Goal: Complete application form

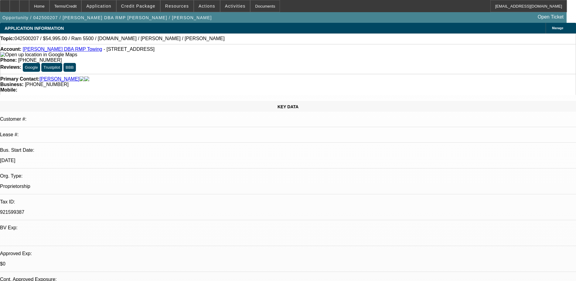
select select "0"
select select "2"
select select "0"
select select "2"
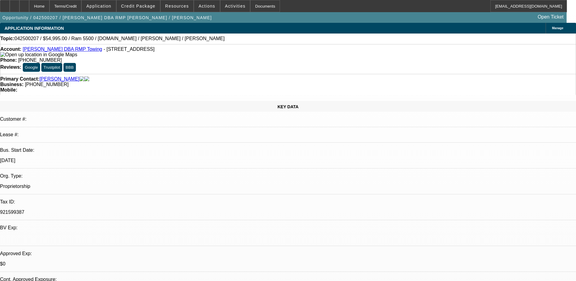
select select "0"
select select "0.1"
select select "2"
select select "0"
select select "1"
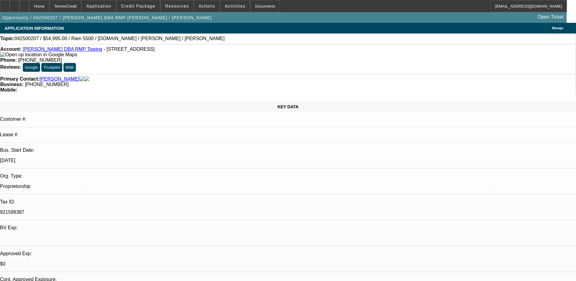
select select "2"
select select "6"
select select "1"
select select "2"
select select "6"
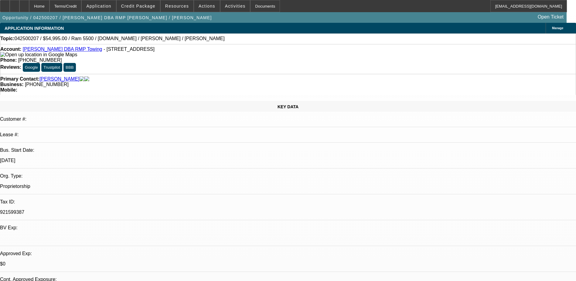
select select "1"
select select "2"
select select "6"
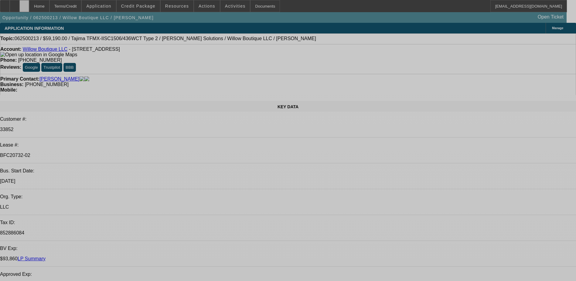
select select "0"
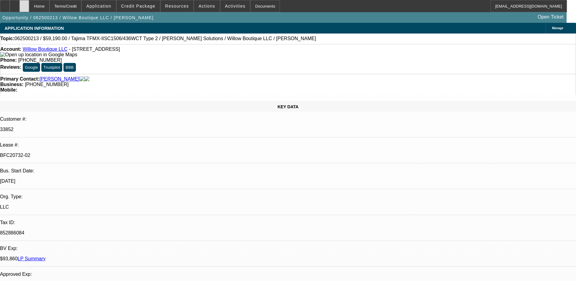
select select "2"
select select "0"
select select "2"
select select "0"
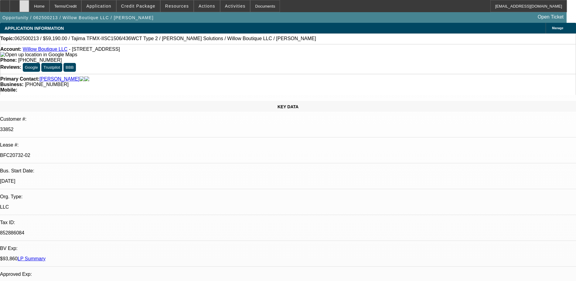
select select "0"
select select "2"
select select "0"
select select "2"
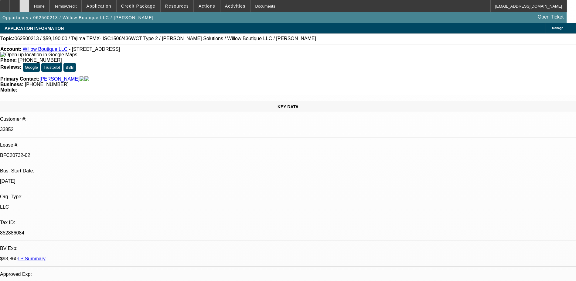
select select "0"
select select "1"
select select "2"
select select "6"
select select "1"
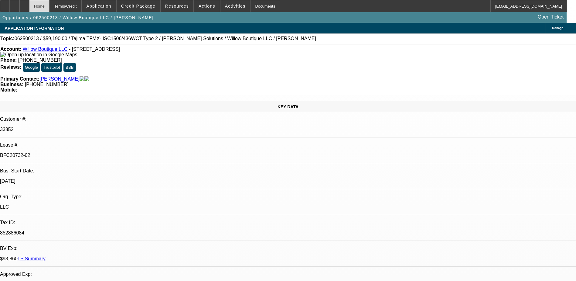
select select "2"
select select "6"
select select "1"
select select "2"
select select "6"
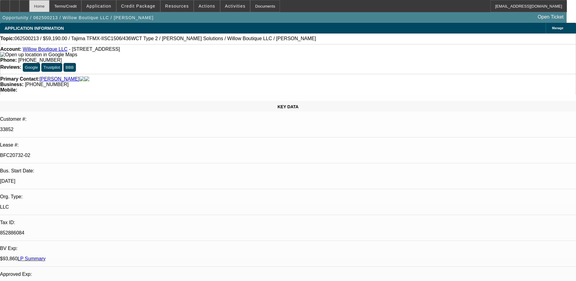
select select "1"
select select "2"
select select "6"
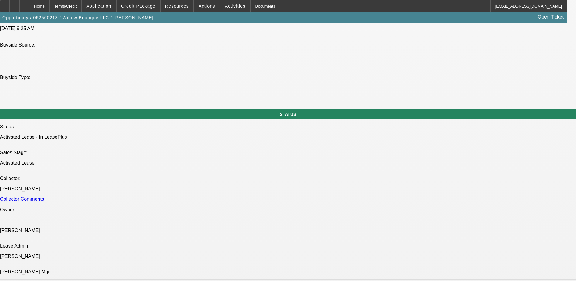
scroll to position [608, 0]
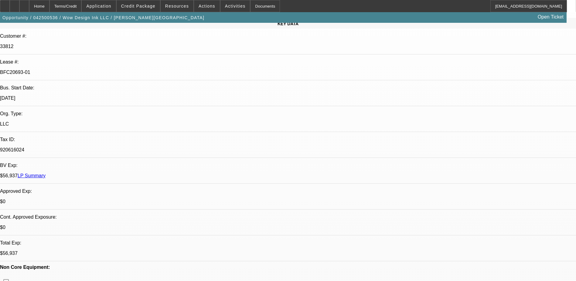
select select "0.1"
select select "2"
select select "0"
select select "0.1"
select select "2"
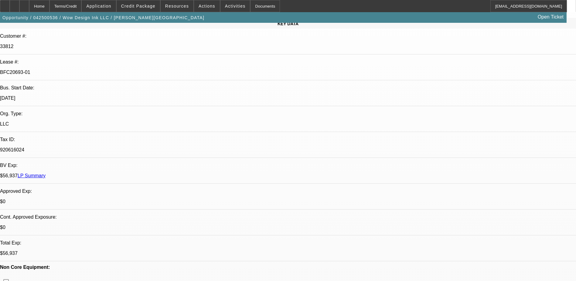
select select "0"
select select "0.1"
select select "2"
select select "0"
select select "0.1"
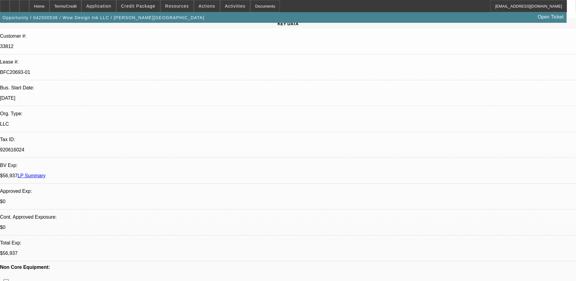
select select "2"
select select "0"
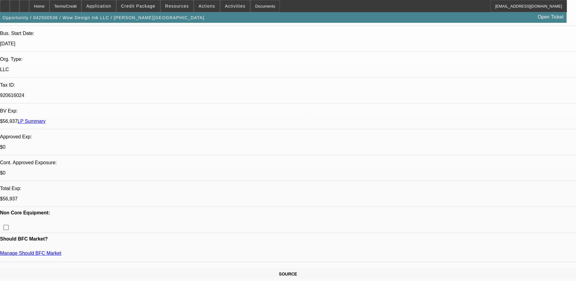
select select "1"
select select "2"
select select "6"
select select "1"
select select "2"
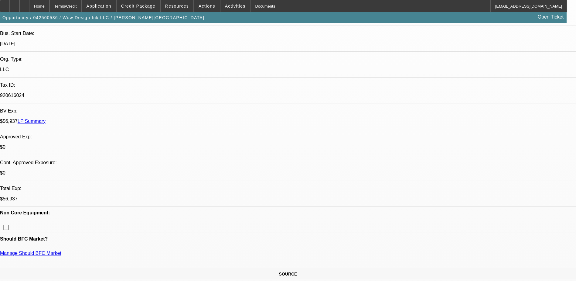
select select "6"
select select "1"
select select "2"
select select "6"
select select "1"
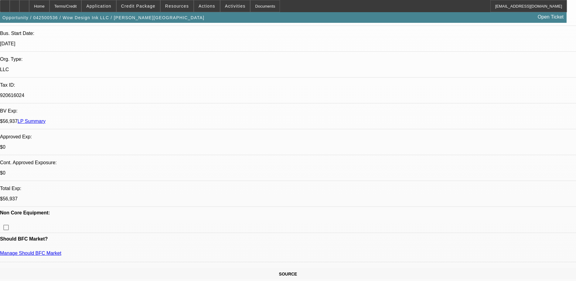
select select "2"
select select "6"
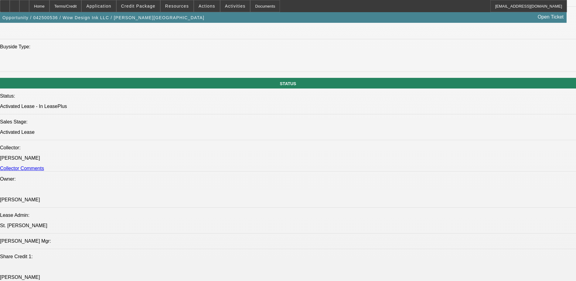
scroll to position [638, 0]
